Goal: Task Accomplishment & Management: Manage account settings

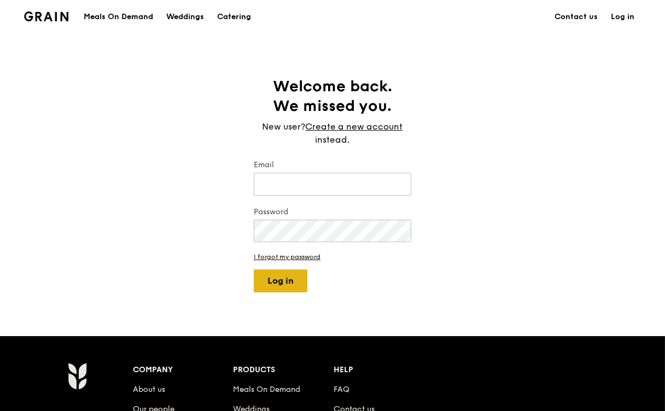
type input "chaleine@grain.com.sg"
click at [293, 277] on button "Log in" at bounding box center [281, 280] width 54 height 23
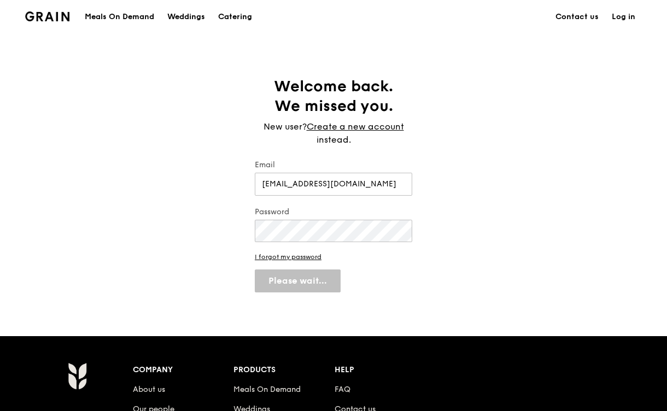
select select "100"
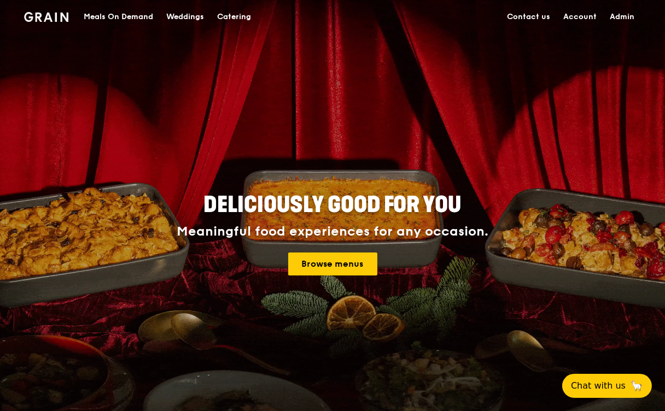
click at [144, 14] on div "Meals On Demand" at bounding box center [118, 17] width 69 height 33
click at [238, 16] on div "Catering" at bounding box center [234, 17] width 34 height 33
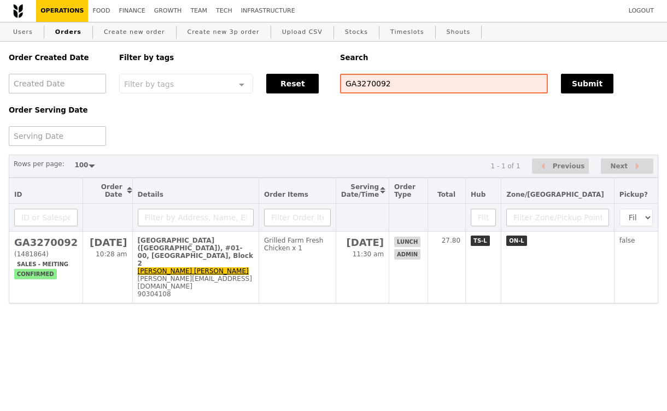
select select "100"
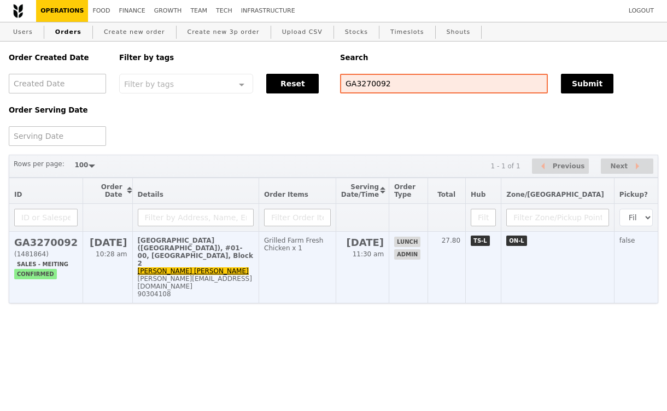
click at [254, 258] on div "[GEOGRAPHIC_DATA] ([GEOGRAPHIC_DATA]), #01-00, [GEOGRAPHIC_DATA], Block 2" at bounding box center [196, 252] width 116 height 31
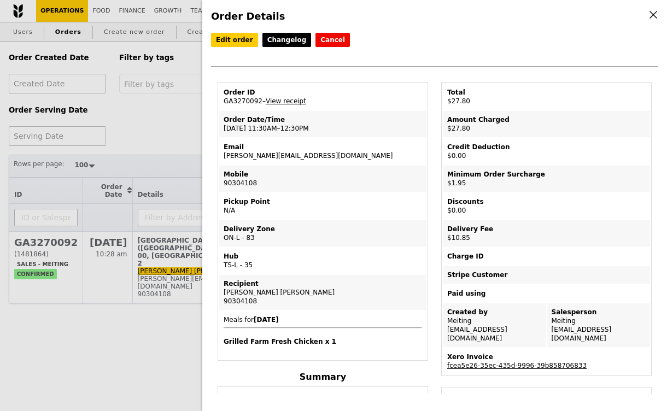
click at [157, 128] on div "Order Details Edit order Changelog Cancel Order ID GA3270092 – View receipt Ord…" at bounding box center [333, 205] width 667 height 411
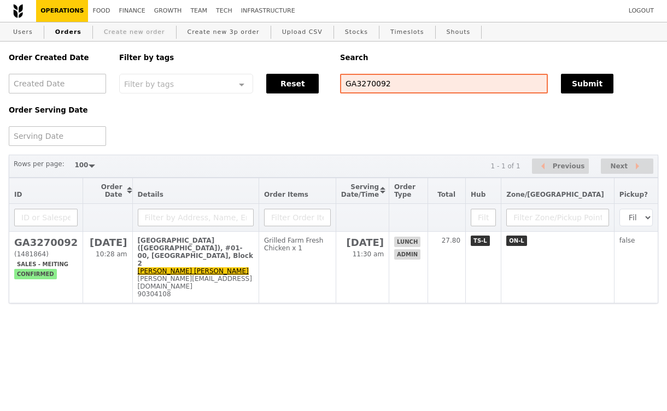
click at [130, 31] on link "Create new order" at bounding box center [134, 32] width 70 height 20
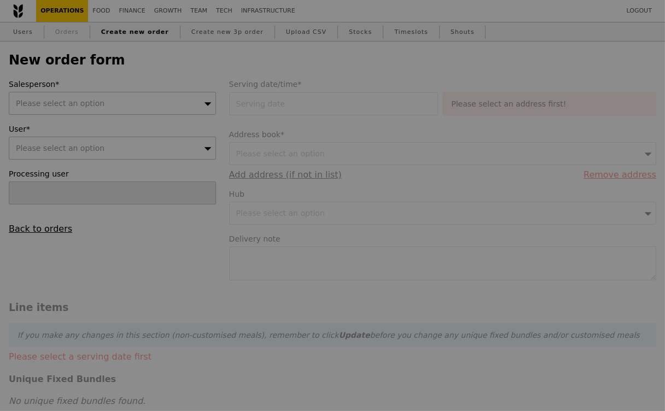
type input "Confirm"
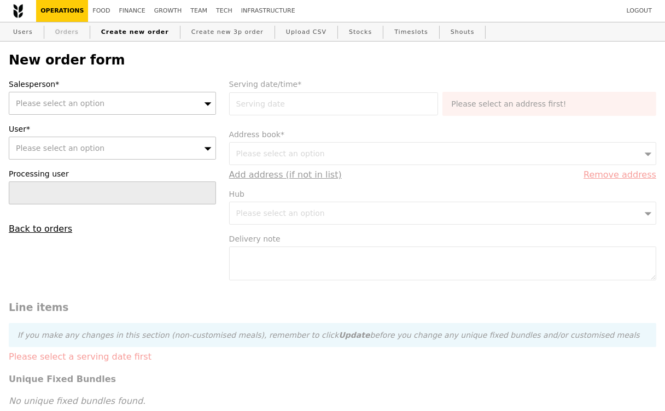
click at [71, 30] on link "Orders" at bounding box center [67, 32] width 32 height 20
select select "100"
